Goal: Information Seeking & Learning: Learn about a topic

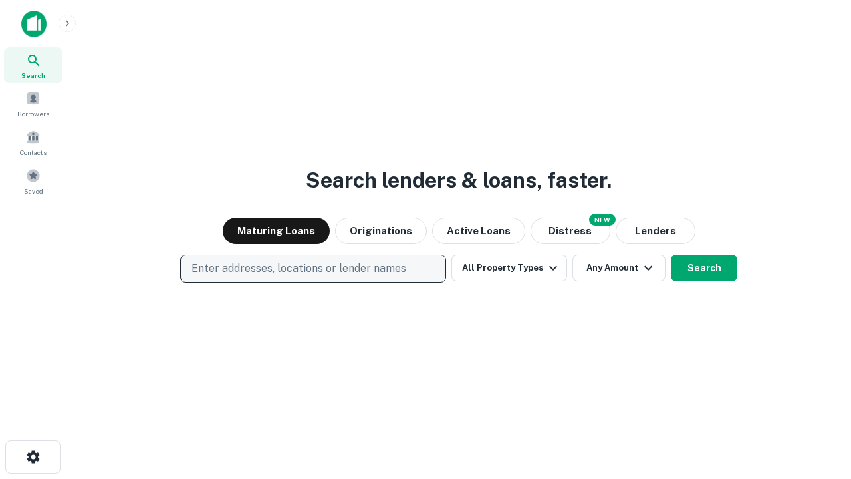
click at [313, 269] on p "Enter addresses, locations or lender names" at bounding box center [299, 269] width 215 height 16
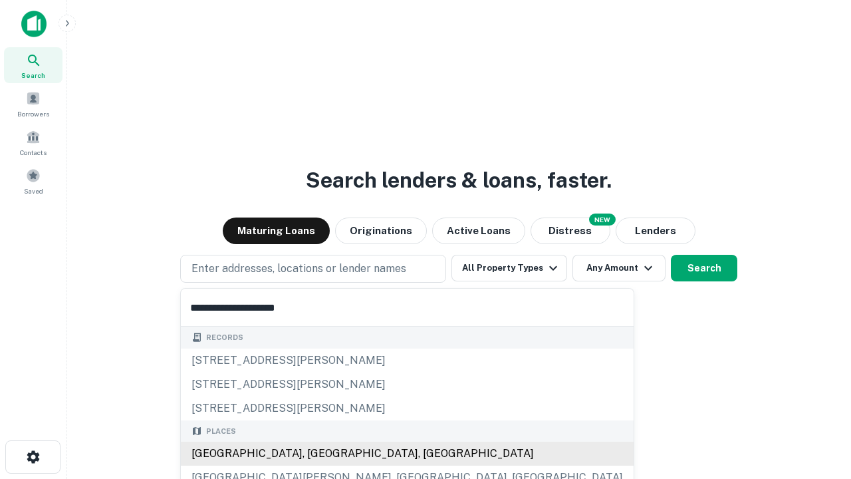
click at [318, 454] on div "[GEOGRAPHIC_DATA], [GEOGRAPHIC_DATA], [GEOGRAPHIC_DATA]" at bounding box center [407, 454] width 453 height 24
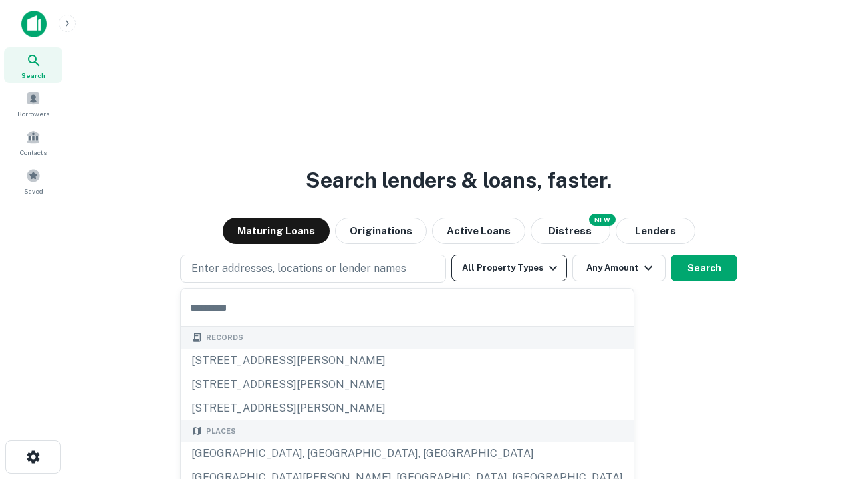
click at [509, 268] on button "All Property Types" at bounding box center [510, 268] width 116 height 27
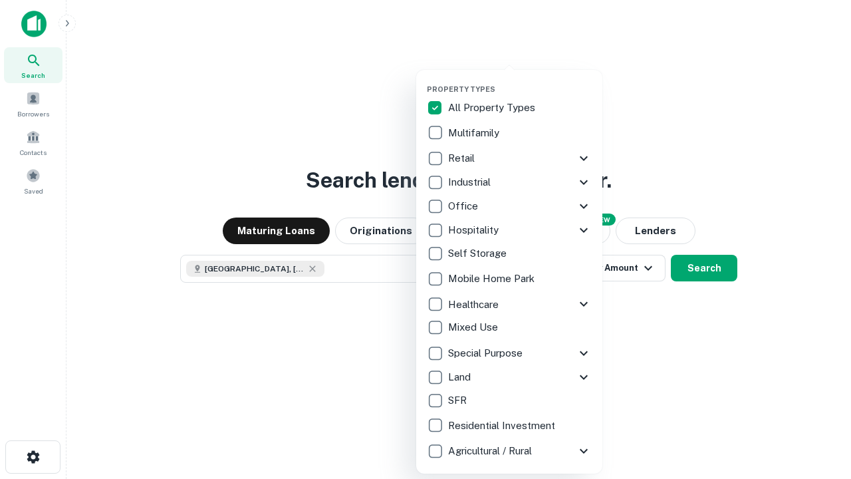
click at [520, 80] on button "button" at bounding box center [520, 80] width 186 height 1
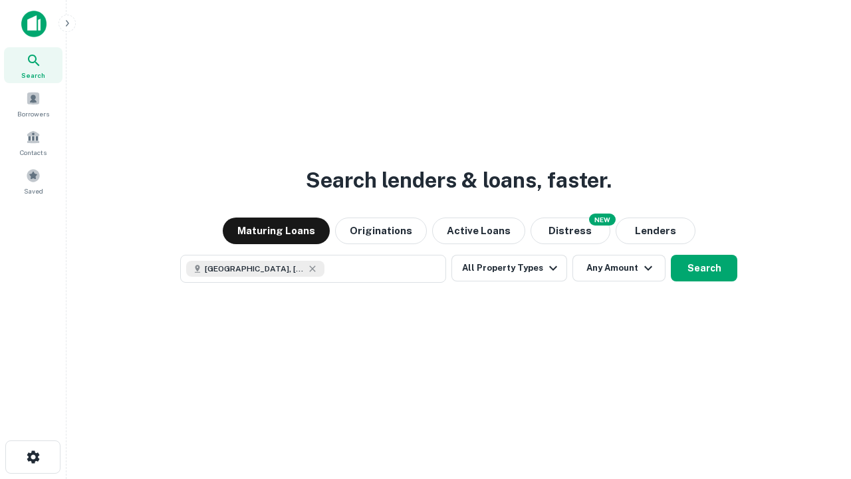
scroll to position [21, 0]
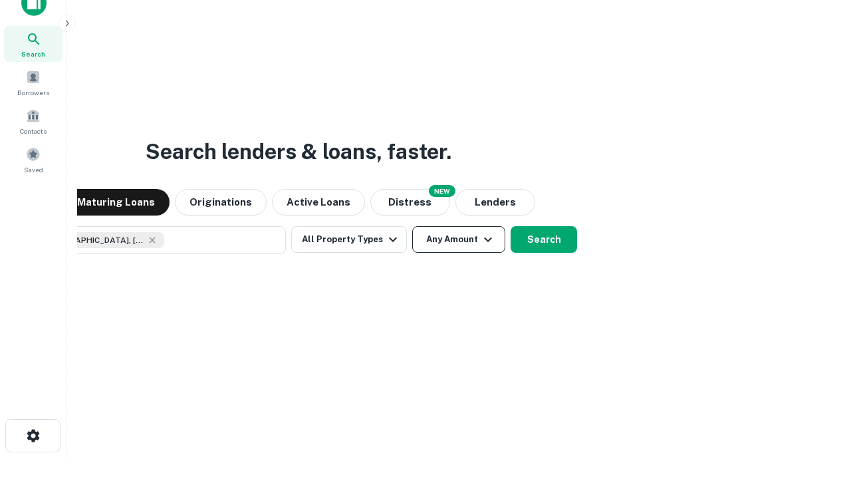
click at [412, 226] on button "Any Amount" at bounding box center [458, 239] width 93 height 27
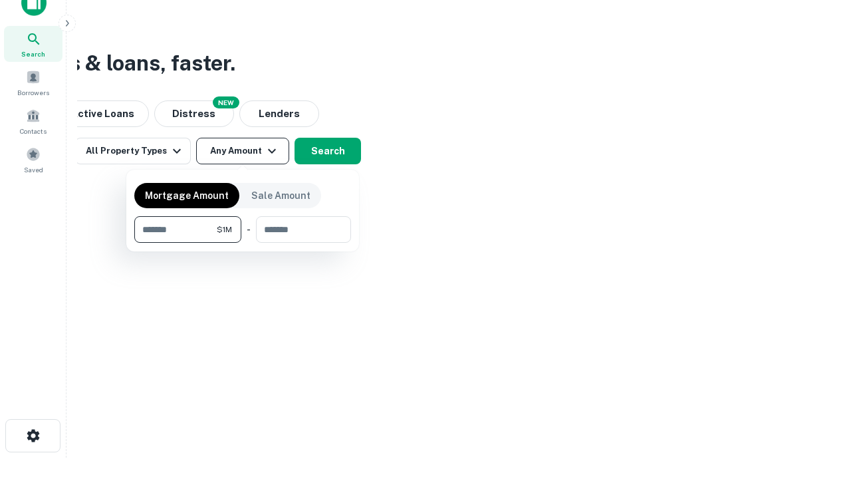
type input "*******"
click at [243, 243] on button "button" at bounding box center [242, 243] width 217 height 1
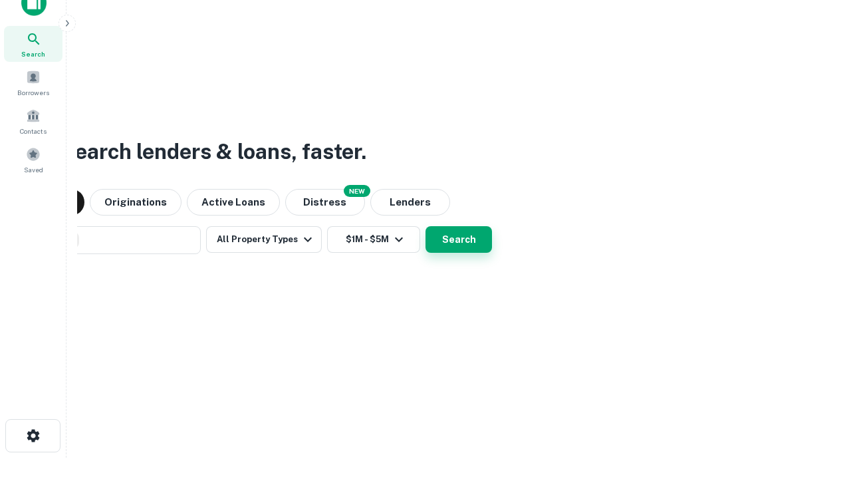
click at [426, 226] on button "Search" at bounding box center [459, 239] width 67 height 27
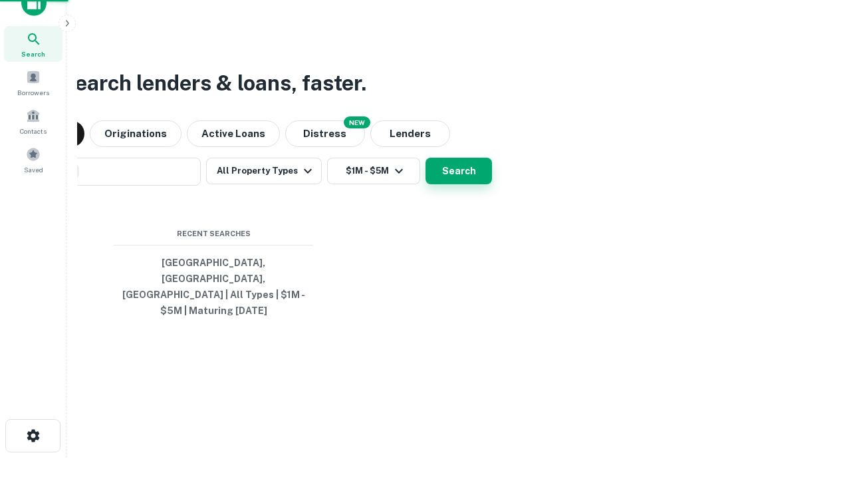
scroll to position [43, 376]
